Goal: Navigation & Orientation: Go to known website

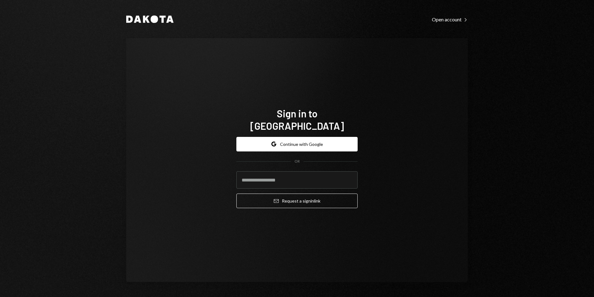
type input "**********"
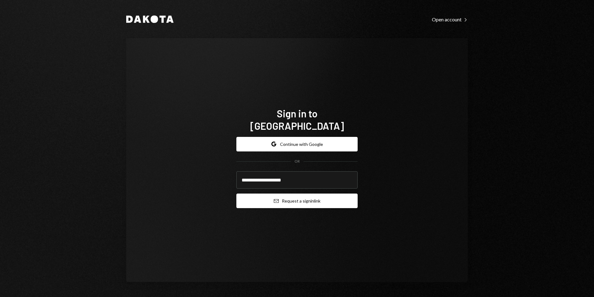
click at [304, 193] on button "Email Request a sign in link" at bounding box center [296, 200] width 121 height 15
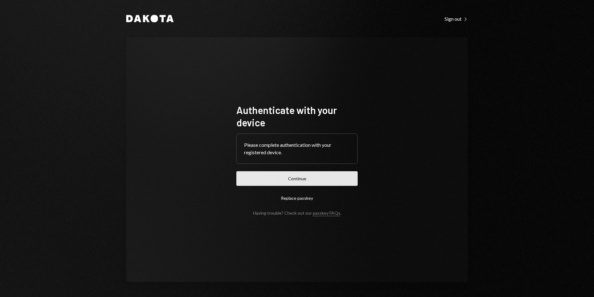
click at [314, 179] on button "Continue" at bounding box center [296, 178] width 121 height 15
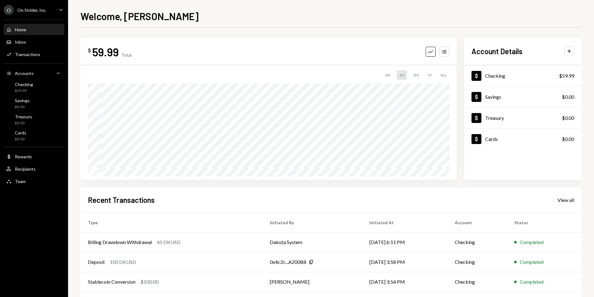
click at [458, 97] on div "$ 59.99 Total Graph Accounts 1W 1M 3M 1Y ALL $59.99 Sep 24, 2025 Account Detail…" at bounding box center [330, 108] width 501 height 142
